Goal: Task Accomplishment & Management: Manage account settings

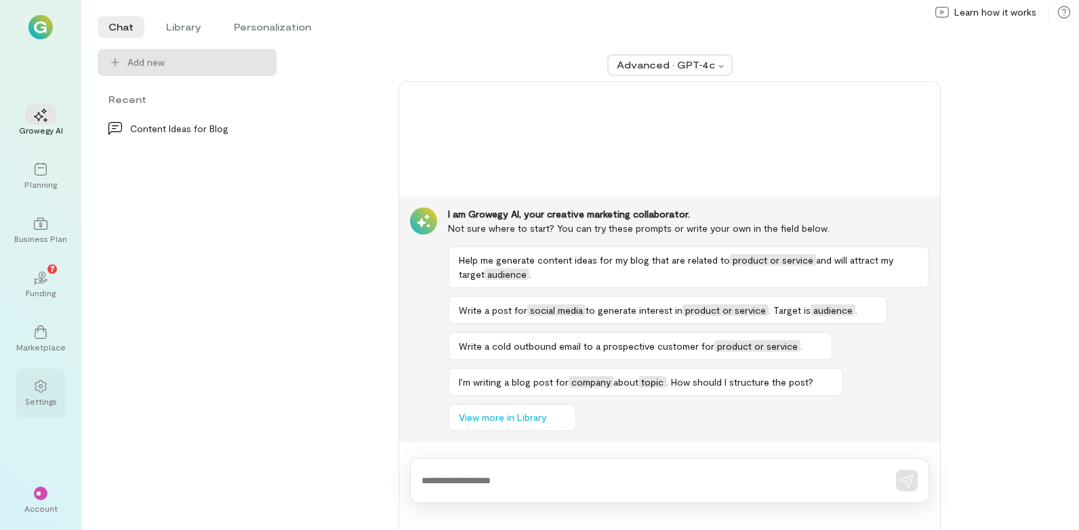
click at [47, 391] on icon at bounding box center [41, 387] width 14 height 14
